Goal: Task Accomplishment & Management: Use online tool/utility

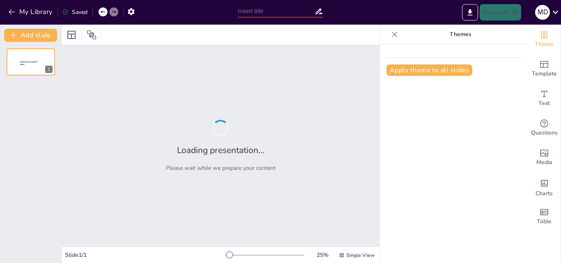
type input "Conceptos Básicos: PBI (Producto Bruto Interno) y PBN (Producto Bruto Nacional"
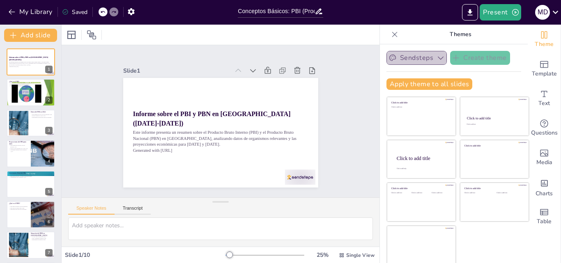
click at [437, 59] on icon "button" at bounding box center [441, 58] width 8 height 8
click at [414, 39] on p "Themes" at bounding box center [460, 35] width 118 height 20
click at [415, 55] on button "Sendsteps" at bounding box center [417, 58] width 60 height 14
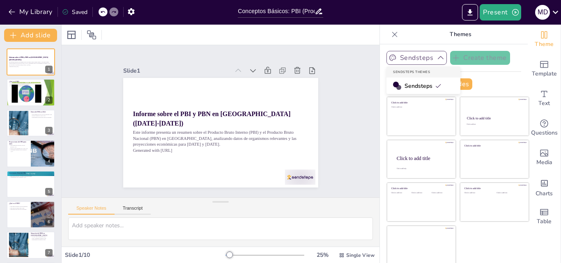
click at [421, 58] on button "Sendsteps" at bounding box center [417, 58] width 60 height 14
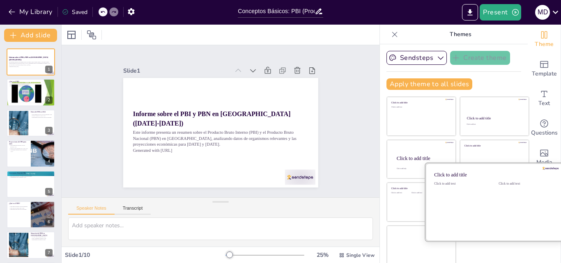
scroll to position [2, 0]
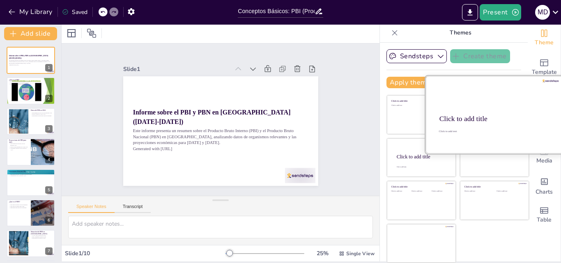
click at [492, 116] on div "Click to add title" at bounding box center [494, 119] width 109 height 8
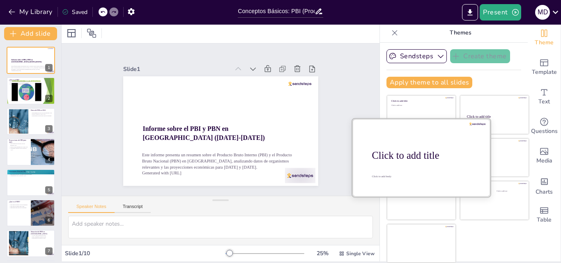
click at [380, 181] on div at bounding box center [421, 158] width 138 height 78
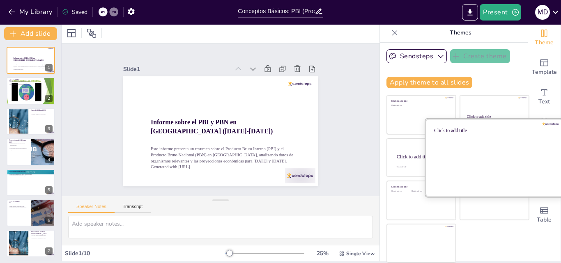
click at [507, 153] on div at bounding box center [495, 158] width 138 height 78
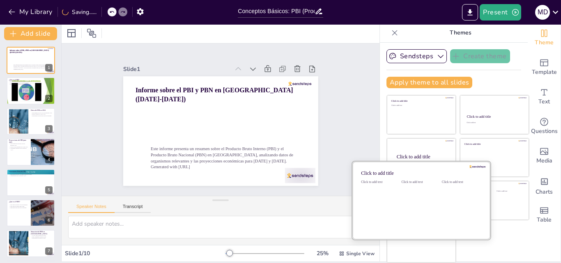
click at [402, 210] on div "Click to add text" at bounding box center [419, 205] width 37 height 51
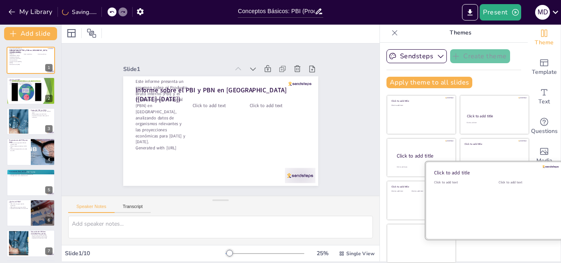
click at [499, 204] on div "Click to add text" at bounding box center [525, 205] width 52 height 51
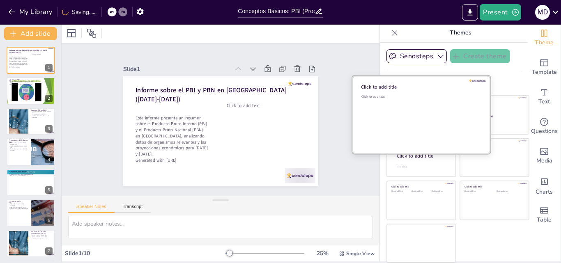
click at [414, 122] on div "Click to add text" at bounding box center [419, 119] width 117 height 51
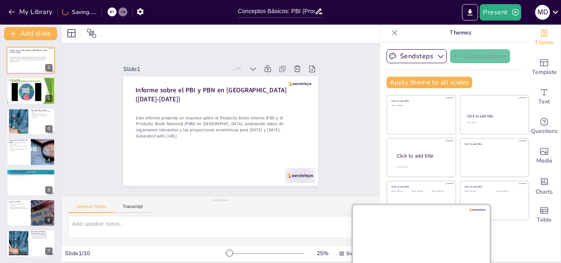
click at [404, 242] on div at bounding box center [421, 244] width 138 height 78
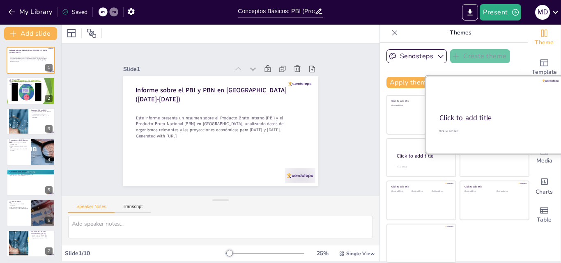
click at [467, 113] on div "Click to add title" at bounding box center [494, 118] width 109 height 10
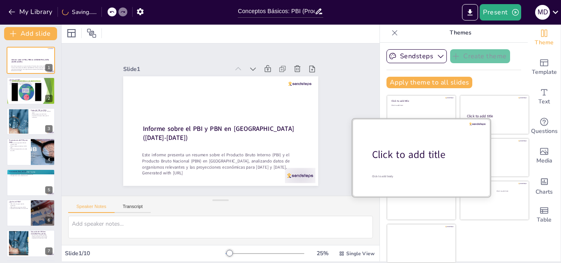
click at [406, 174] on div at bounding box center [421, 158] width 138 height 78
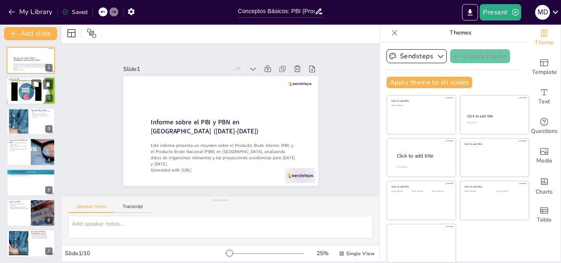
click at [27, 83] on p "El PBI es un indicador de salud económica." at bounding box center [31, 83] width 44 height 2
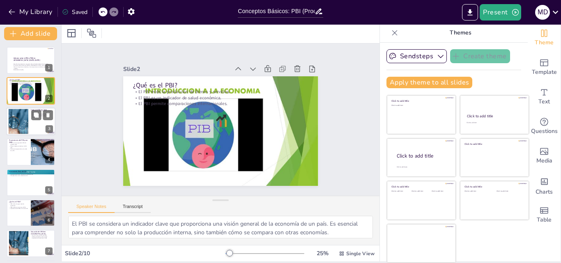
click at [14, 125] on div at bounding box center [19, 121] width 70 height 25
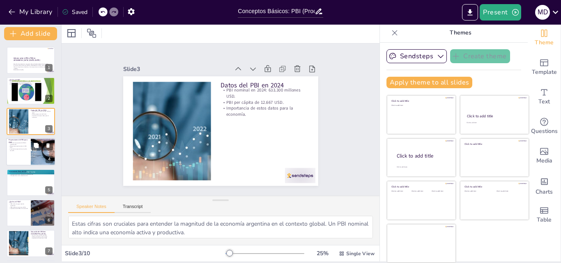
click at [16, 152] on div at bounding box center [30, 152] width 49 height 28
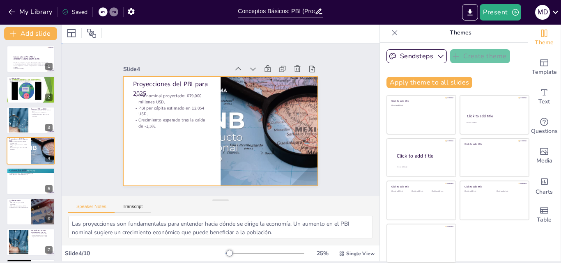
click at [160, 144] on div at bounding box center [219, 108] width 205 height 129
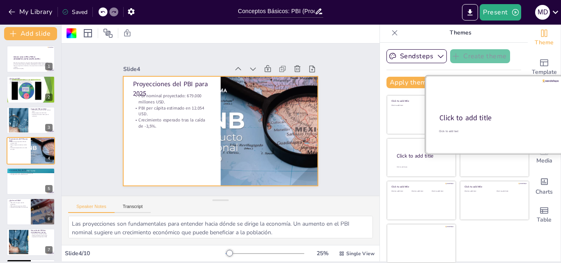
click at [490, 117] on div "Click to add title" at bounding box center [494, 118] width 109 height 10
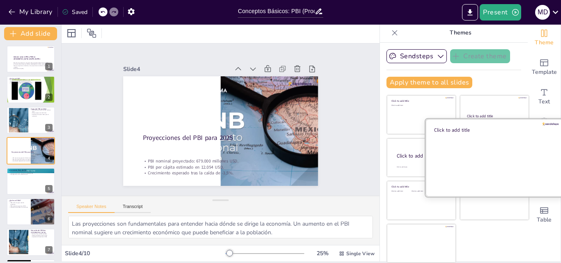
click at [501, 146] on div at bounding box center [495, 158] width 138 height 78
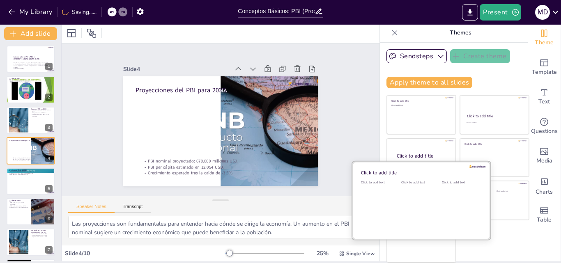
click at [401, 212] on div "Click to add text" at bounding box center [419, 205] width 37 height 51
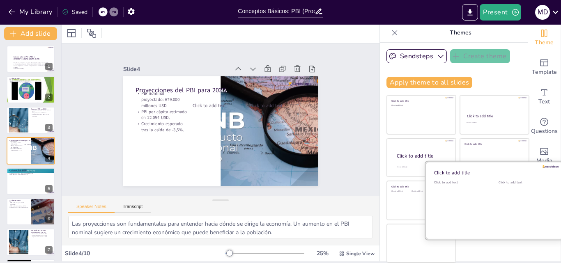
click at [499, 198] on div "Click to add text" at bounding box center [525, 205] width 52 height 51
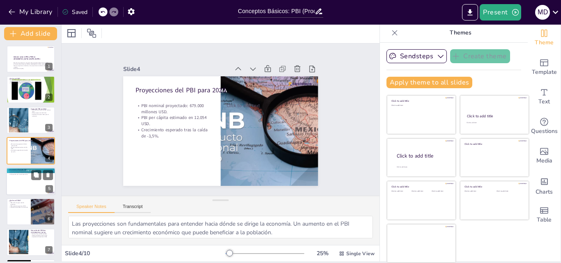
click at [10, 192] on div at bounding box center [30, 182] width 49 height 28
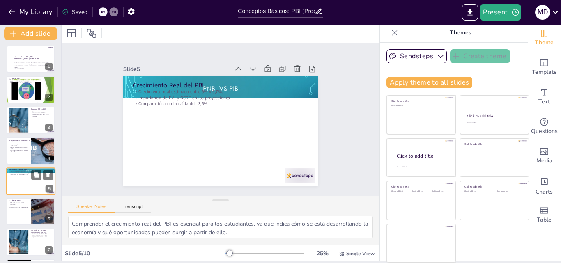
scroll to position [32, 0]
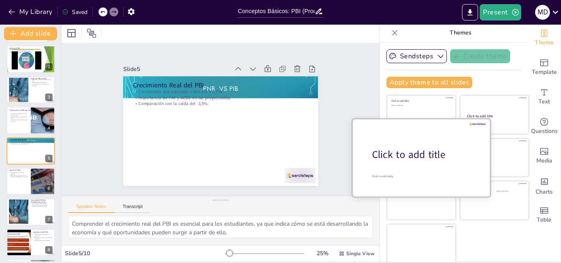
click at [390, 163] on div at bounding box center [421, 158] width 138 height 78
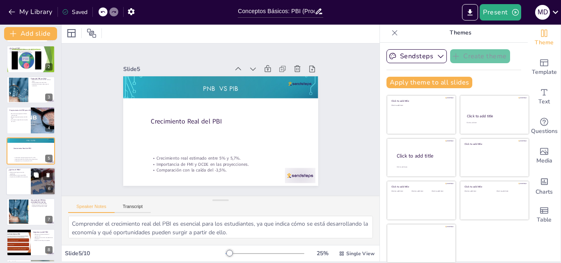
click at [17, 177] on p "Importancia del PBN en la economía." at bounding box center [19, 177] width 20 height 2
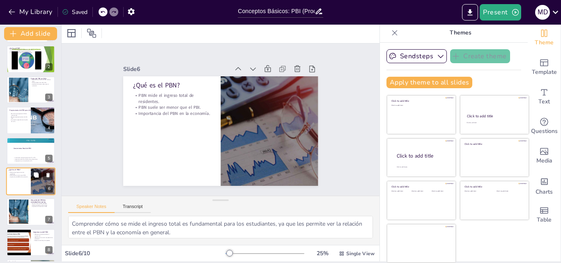
scroll to position [62, 0]
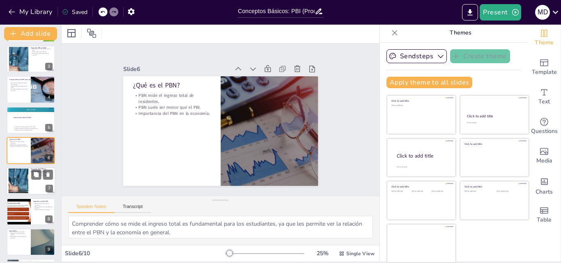
click at [16, 185] on div at bounding box center [19, 181] width 48 height 25
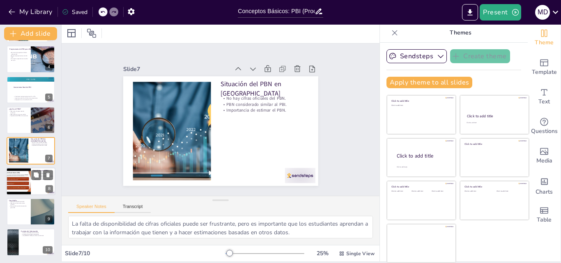
scroll to position [94, 0]
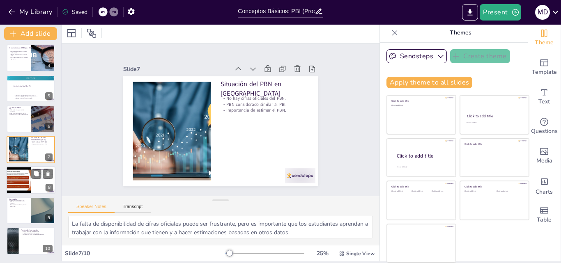
click at [21, 177] on div at bounding box center [18, 180] width 37 height 28
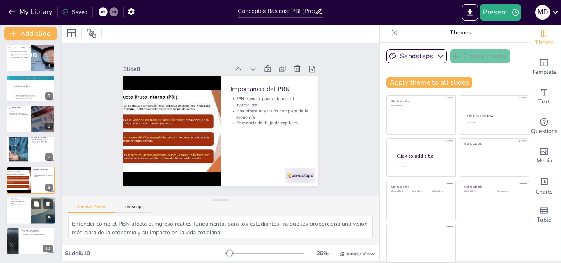
click at [15, 208] on div at bounding box center [30, 211] width 49 height 28
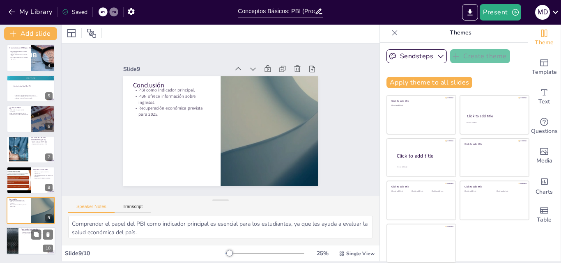
click at [22, 238] on div at bounding box center [30, 242] width 49 height 28
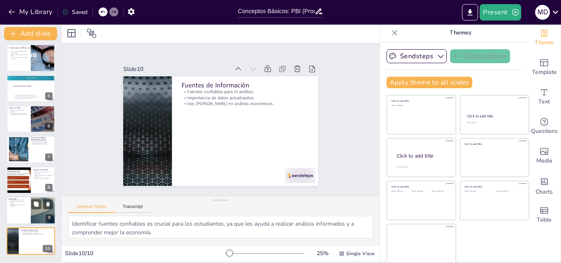
click at [22, 212] on div at bounding box center [30, 211] width 49 height 28
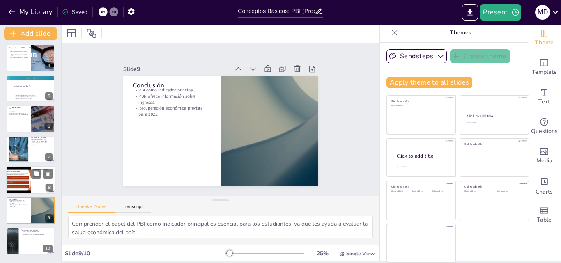
click at [17, 186] on div at bounding box center [18, 180] width 37 height 28
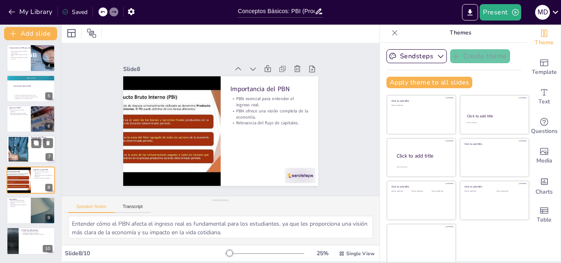
click at [14, 156] on div at bounding box center [19, 149] width 48 height 25
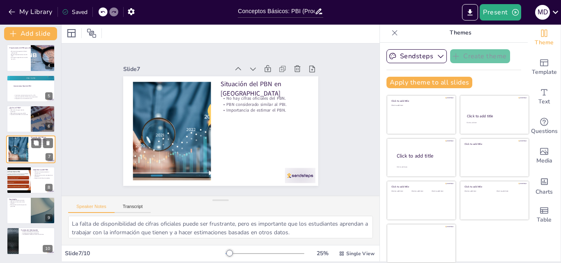
scroll to position [93, 0]
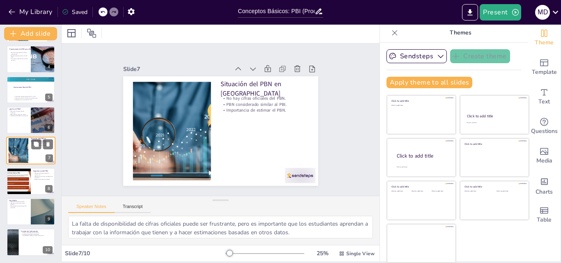
click at [17, 137] on div "Situación del PBN en [GEOGRAPHIC_DATA] No hay cifras oficiales del PBN. PBN con…" at bounding box center [30, 151] width 49 height 28
click at [17, 127] on div at bounding box center [30, 120] width 49 height 28
type textarea "Comprender cómo se mide el ingreso total es fundamental para los estudiantes, y…"
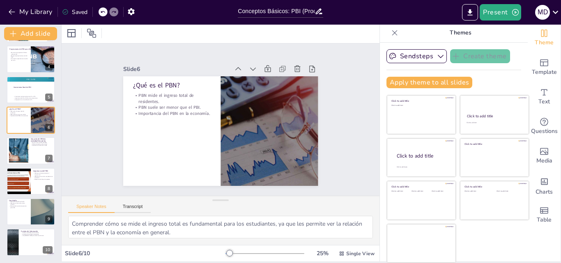
scroll to position [62, 0]
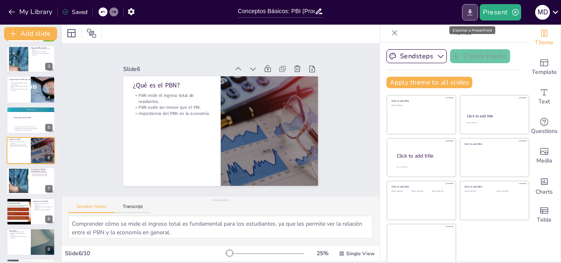
click at [470, 9] on icon "Export to PowerPoint" at bounding box center [470, 12] width 9 height 9
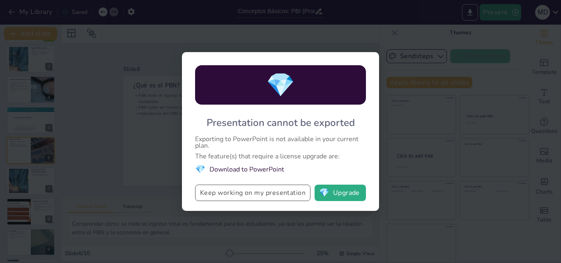
click at [289, 194] on button "Keep working on my presentation" at bounding box center [252, 193] width 115 height 16
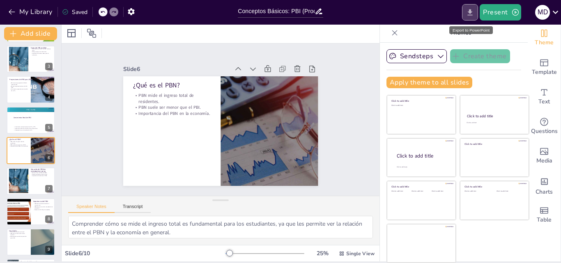
click at [468, 14] on icon "Export to PowerPoint" at bounding box center [470, 12] width 9 height 9
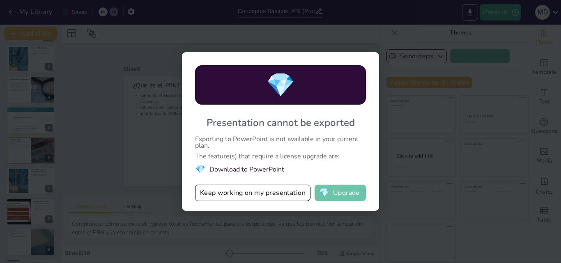
click at [341, 194] on button "💎 Upgrade" at bounding box center [340, 193] width 51 height 16
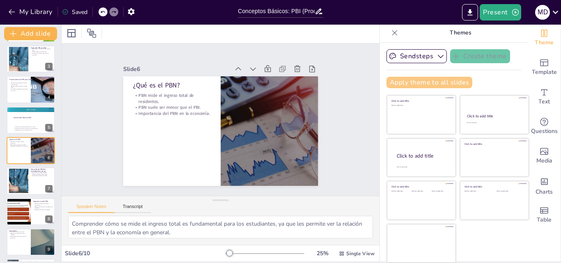
click at [429, 82] on button "Apply theme to all slides" at bounding box center [430, 83] width 86 height 12
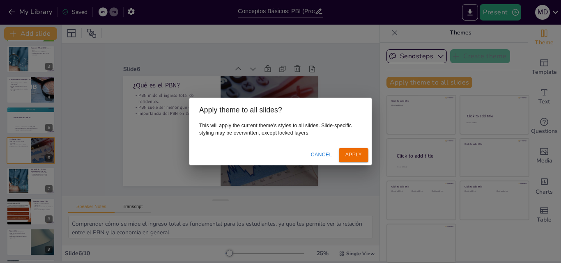
click at [320, 154] on button "Cancel" at bounding box center [322, 155] width 28 height 14
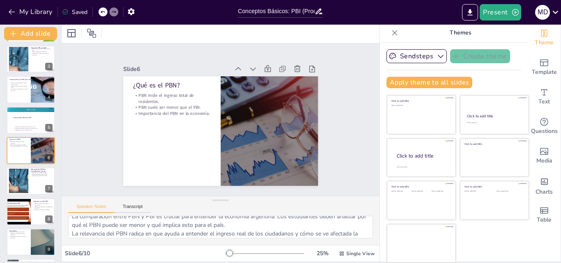
scroll to position [37, 0]
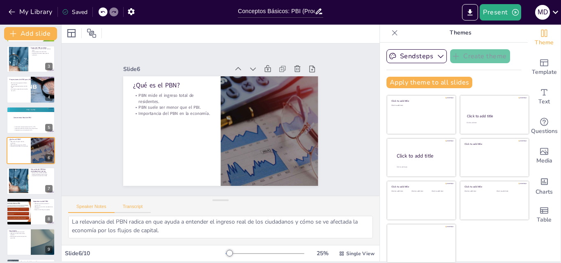
click at [144, 209] on button "Transcript" at bounding box center [133, 208] width 37 height 9
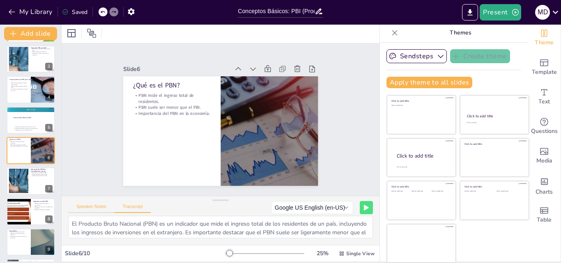
click at [106, 206] on button "Speaker Notes" at bounding box center [91, 208] width 46 height 9
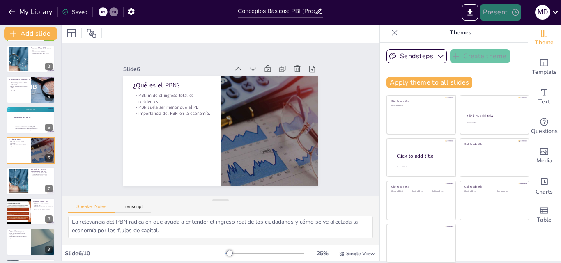
click at [511, 9] on icon "button" at bounding box center [515, 12] width 8 height 8
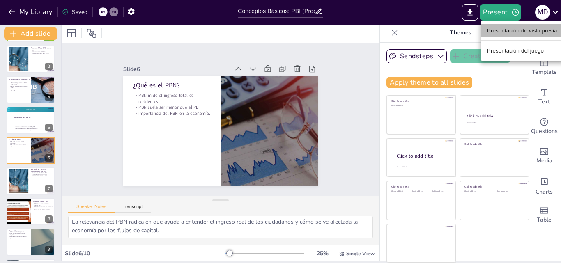
click at [500, 32] on font "Presentación de vista previa" at bounding box center [522, 31] width 70 height 6
